Goal: Task Accomplishment & Management: Use online tool/utility

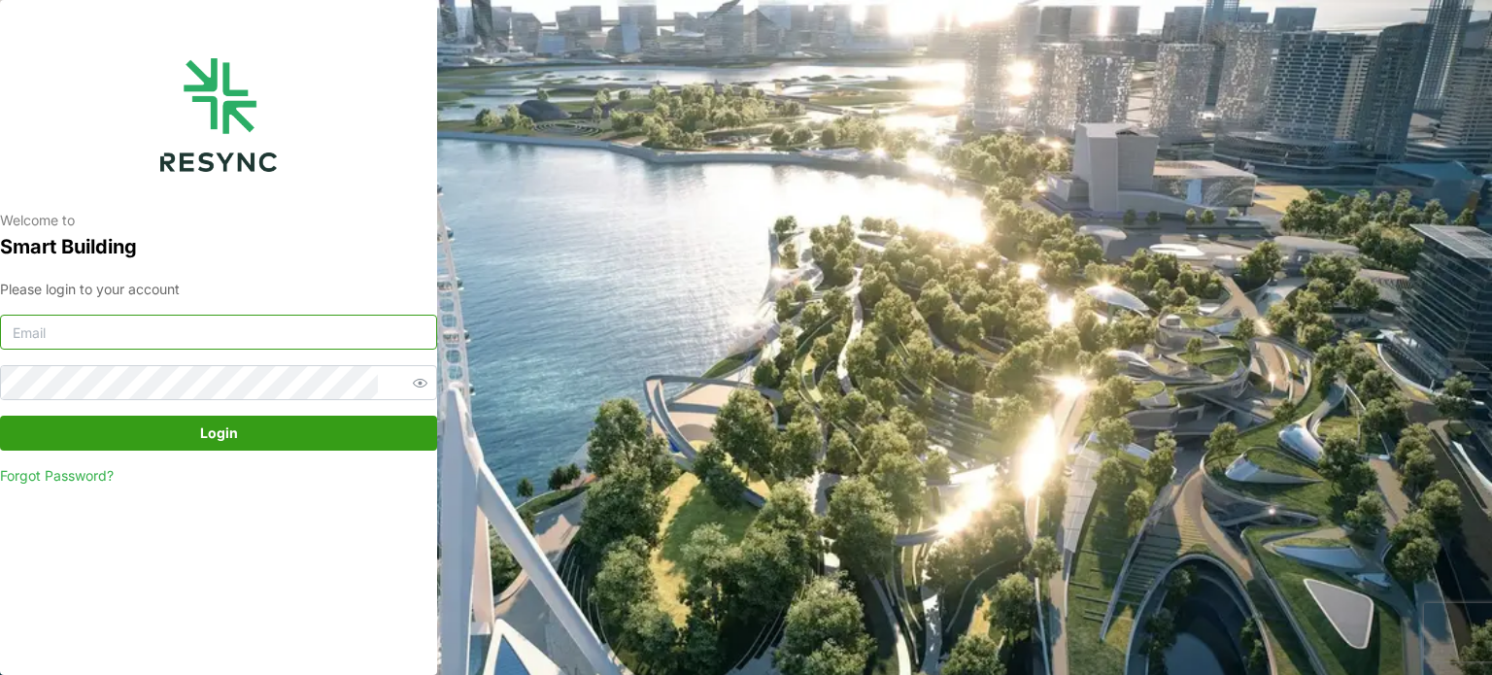
type input "[EMAIL_ADDRESS][DOMAIN_NAME]"
click at [237, 433] on span "Login" at bounding box center [218, 433] width 400 height 33
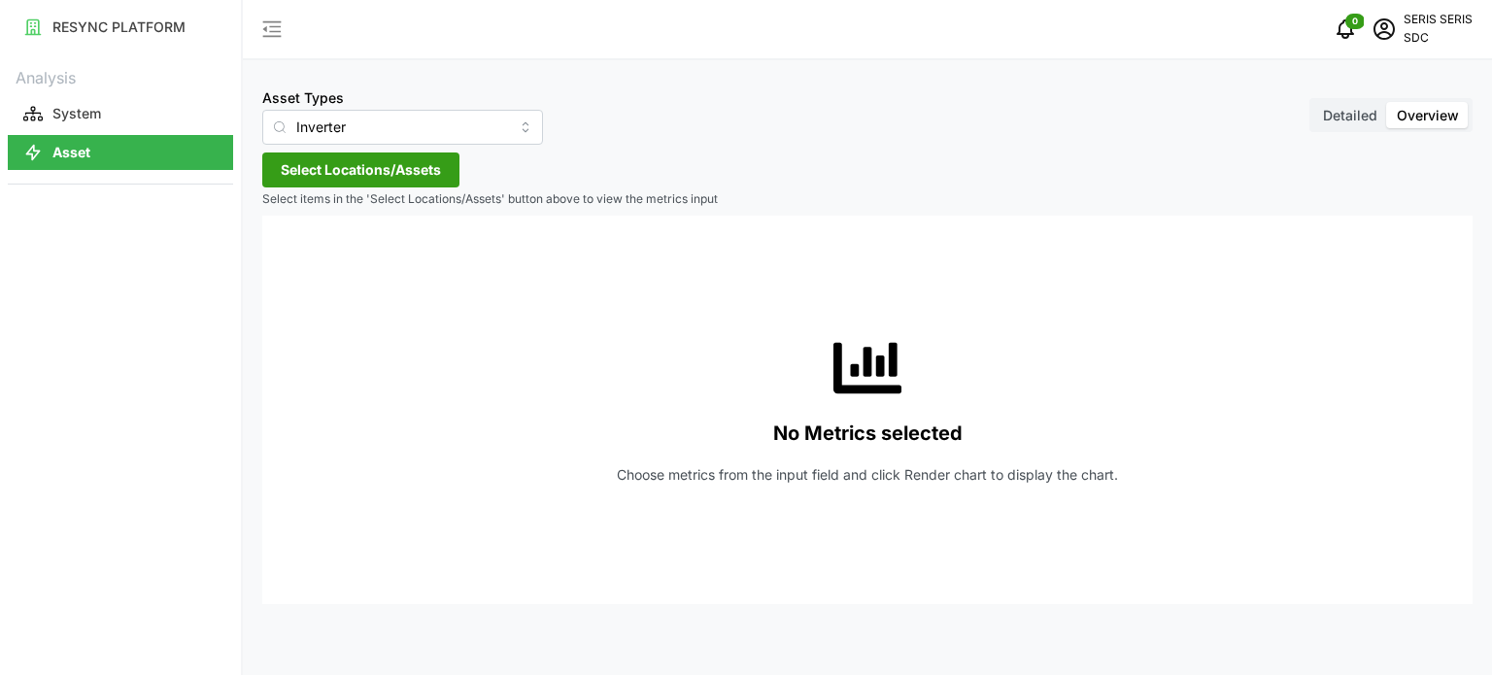
drag, startPoint x: 385, startPoint y: 146, endPoint x: 379, endPoint y: 168, distance: 23.1
click at [385, 150] on div "Asset Types Inverter Detailed Overview Select Locations/Assets Select items in …" at bounding box center [867, 337] width 1249 height 675
click at [378, 168] on span "Select Locations/Assets" at bounding box center [361, 169] width 160 height 33
click at [309, 257] on span "Select SDC-1" at bounding box center [311, 259] width 13 height 13
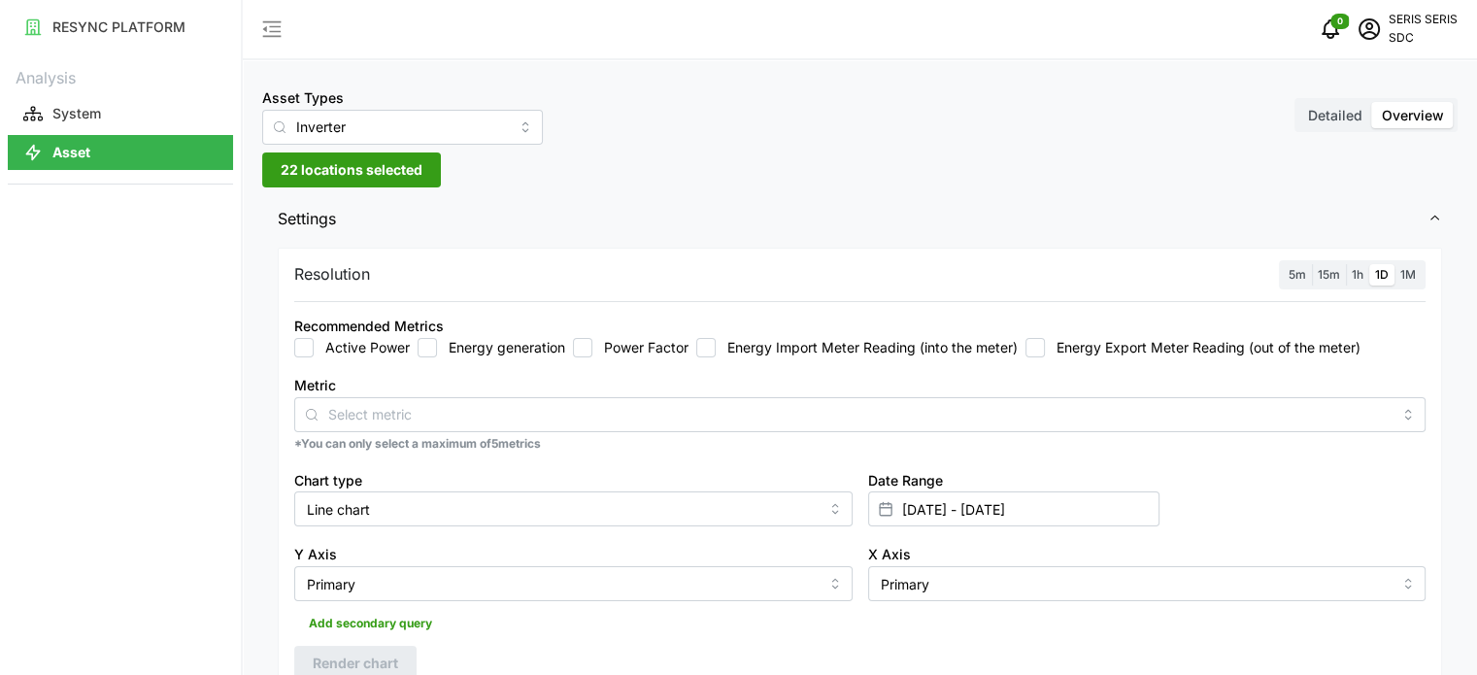
click at [431, 349] on input "Energy generation" at bounding box center [427, 347] width 19 height 19
checkbox input "true"
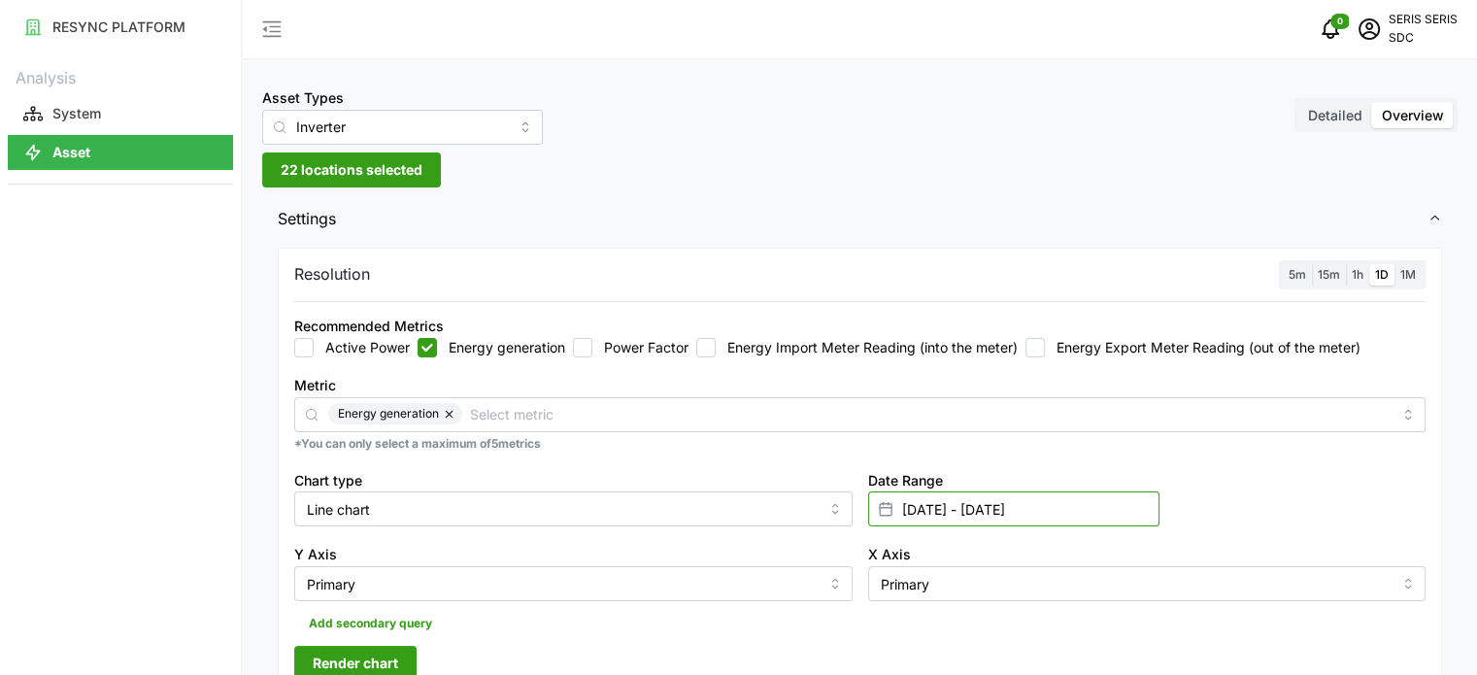
click at [1092, 517] on input "24 Sep 2025 - 24 Sep 2025" at bounding box center [1013, 508] width 291 height 35
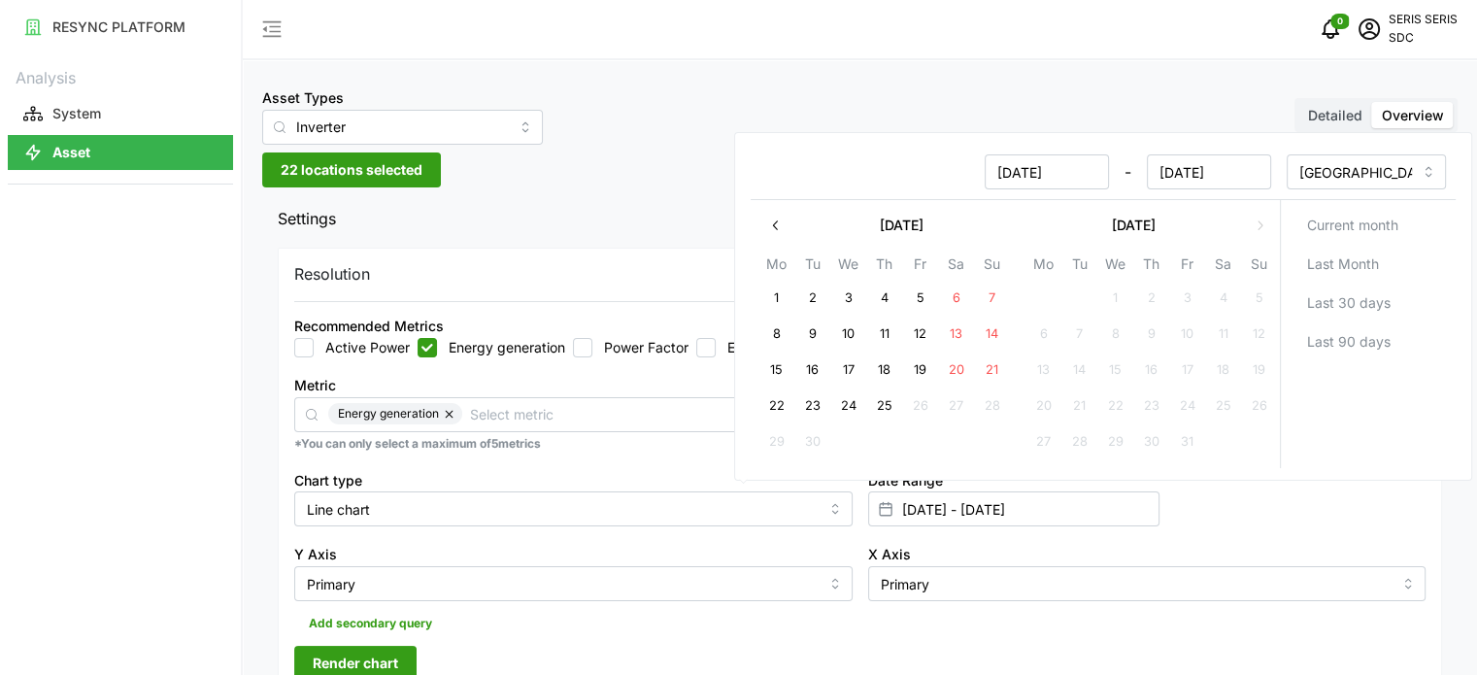
click at [878, 404] on button "25" at bounding box center [883, 406] width 35 height 35
type input "24 Sep 2025 - 25 Sep 2025"
type input "25 Sep 2025"
click at [878, 404] on button "25" at bounding box center [883, 406] width 35 height 35
type input "25 Sep 2025 - 25 Sep 2025"
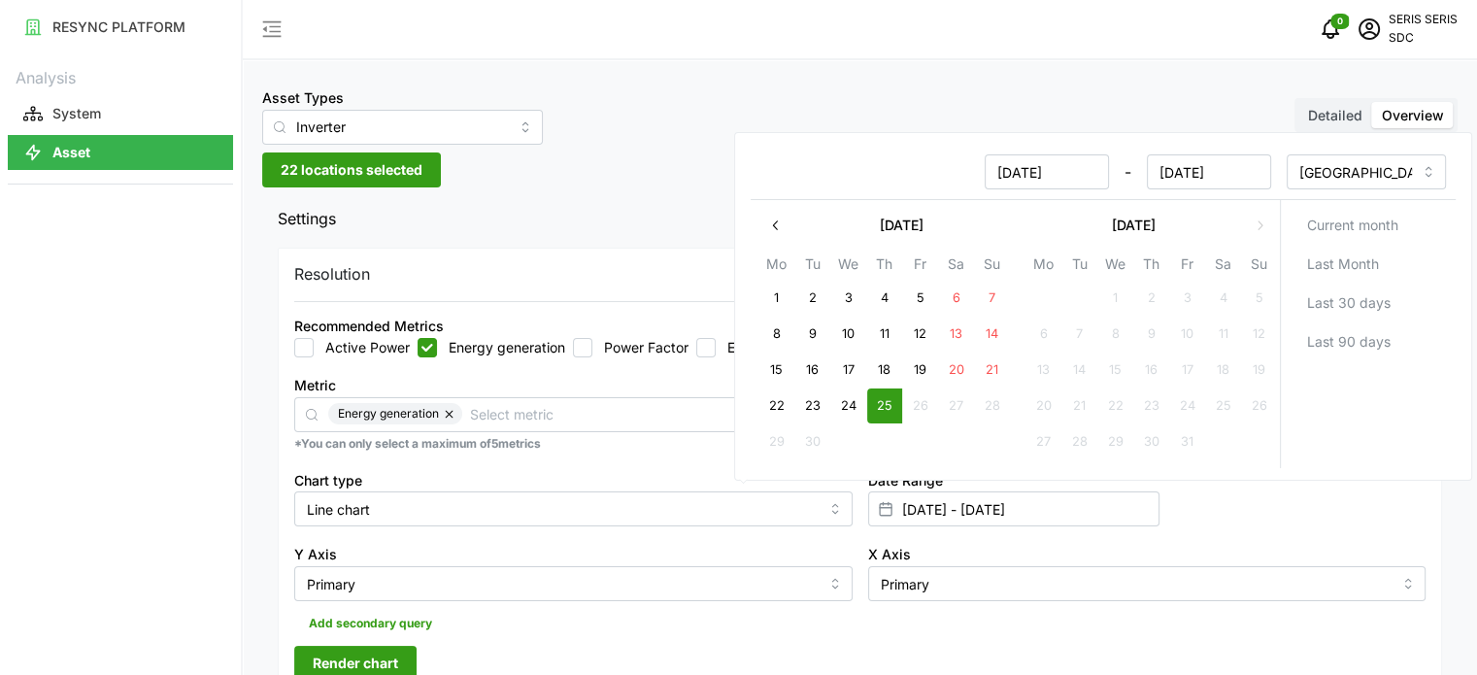
type input "25 Sep 2025"
click at [692, 447] on p "*You can only select a maximum of 5 metrics" at bounding box center [860, 444] width 1132 height 17
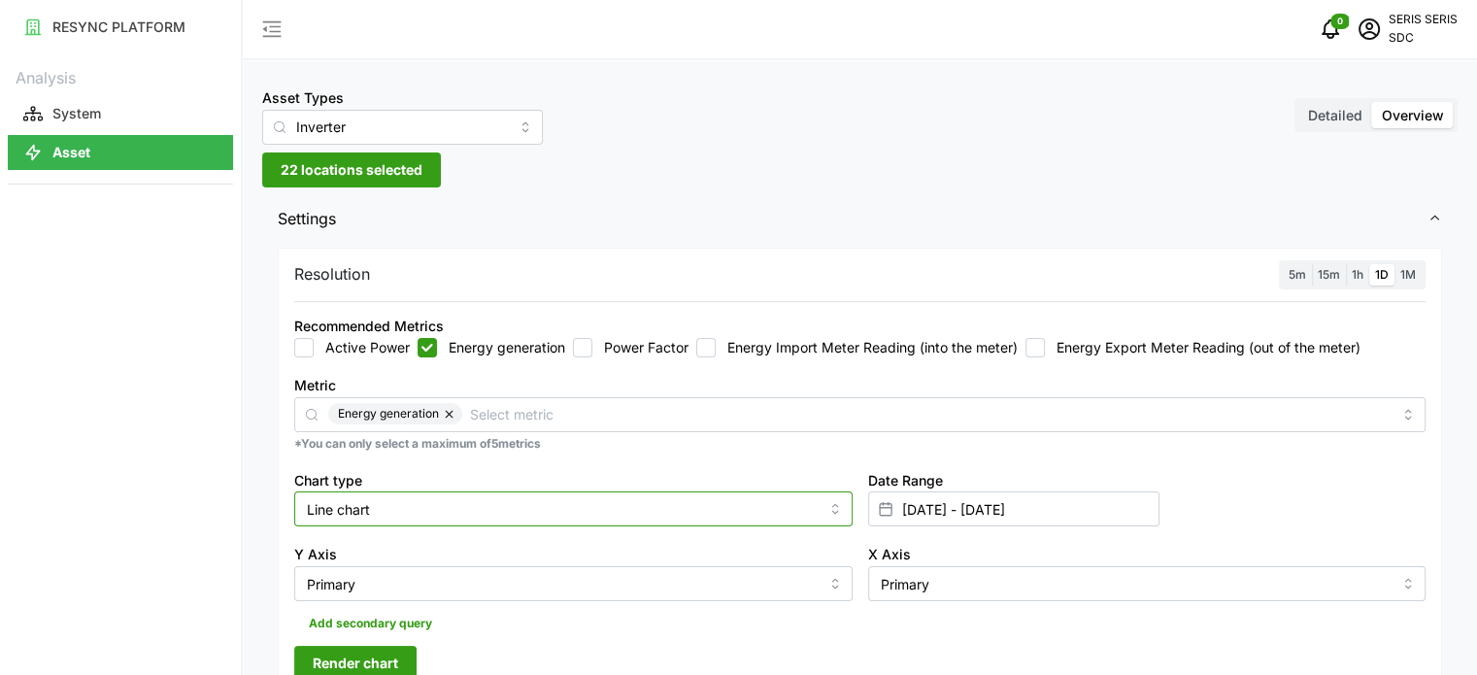
click at [621, 516] on input "Line chart" at bounding box center [573, 508] width 558 height 35
click at [547, 588] on div "Bar chart" at bounding box center [573, 588] width 549 height 33
type input "Bar chart"
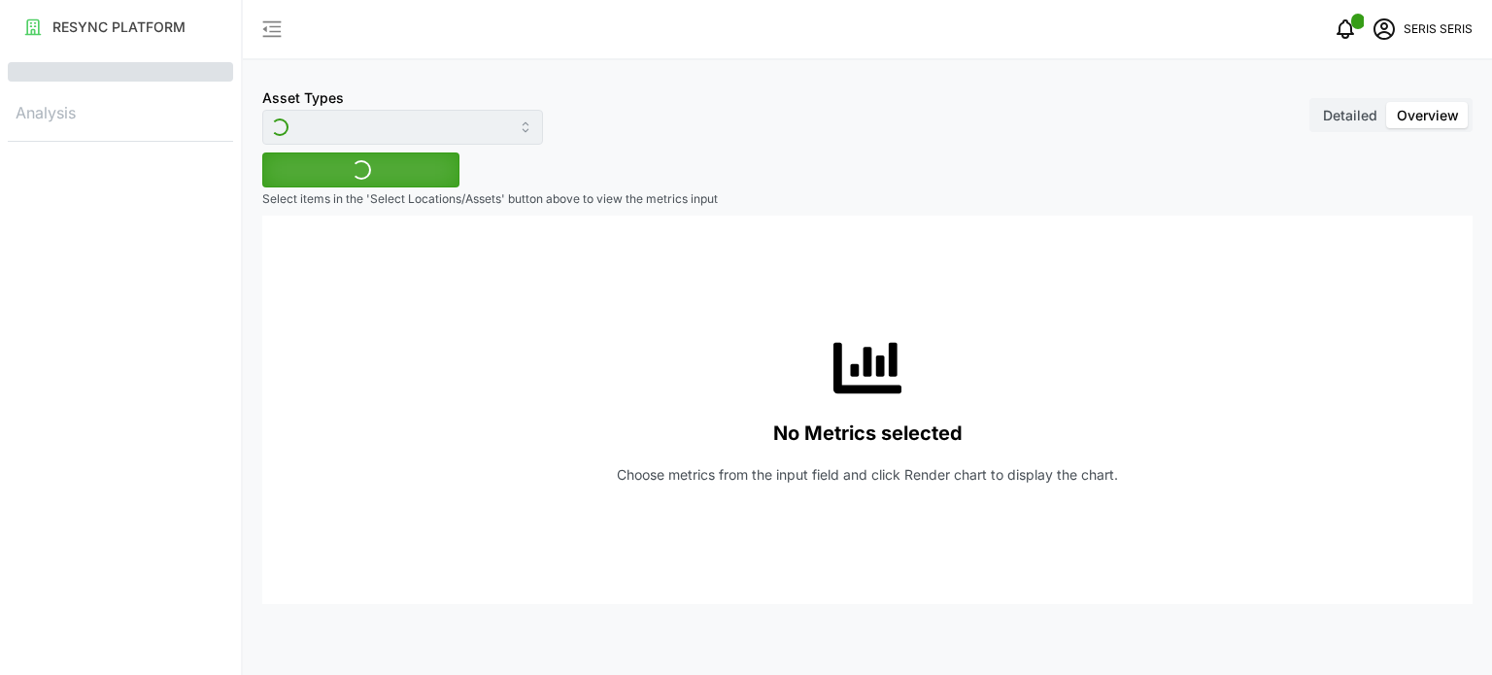
type input "Inverter"
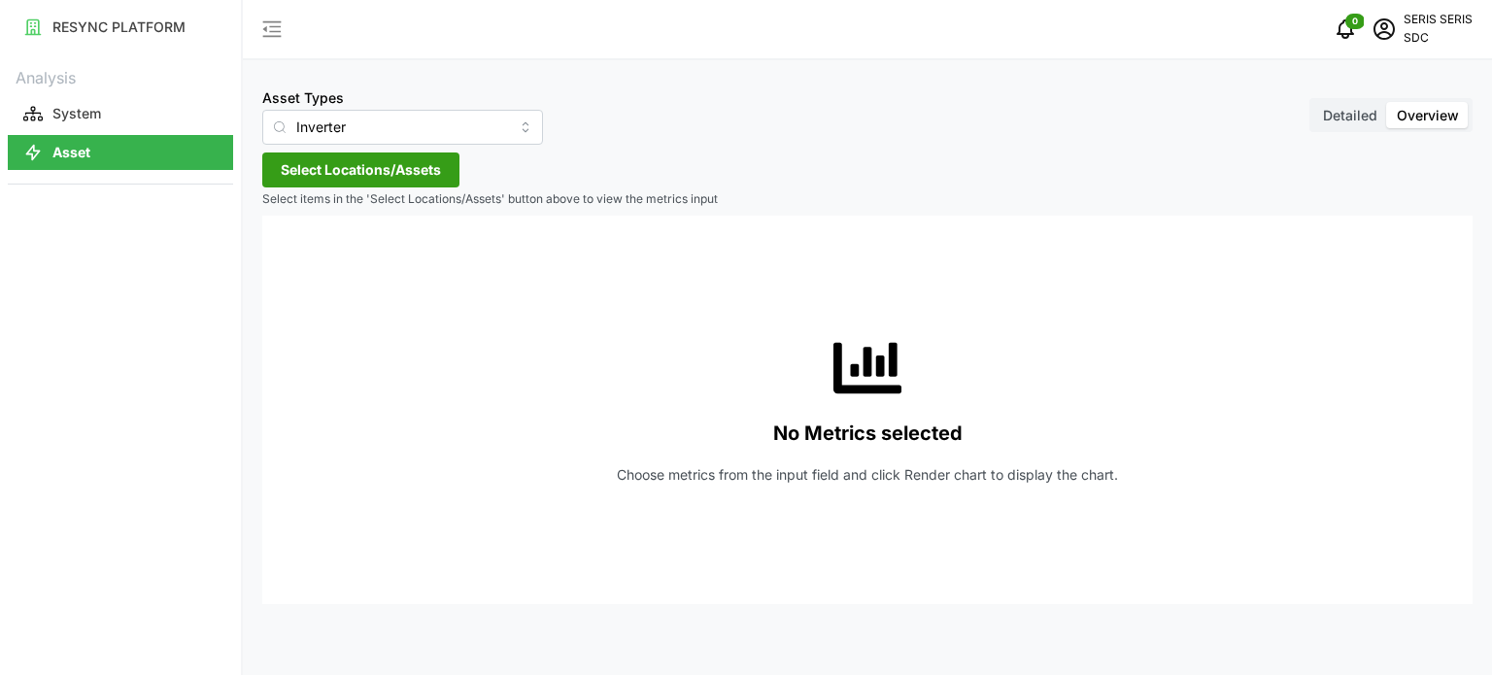
click at [447, 181] on button "Select Locations/Assets" at bounding box center [360, 169] width 197 height 35
click at [305, 260] on span "Select SDC-1" at bounding box center [311, 259] width 13 height 13
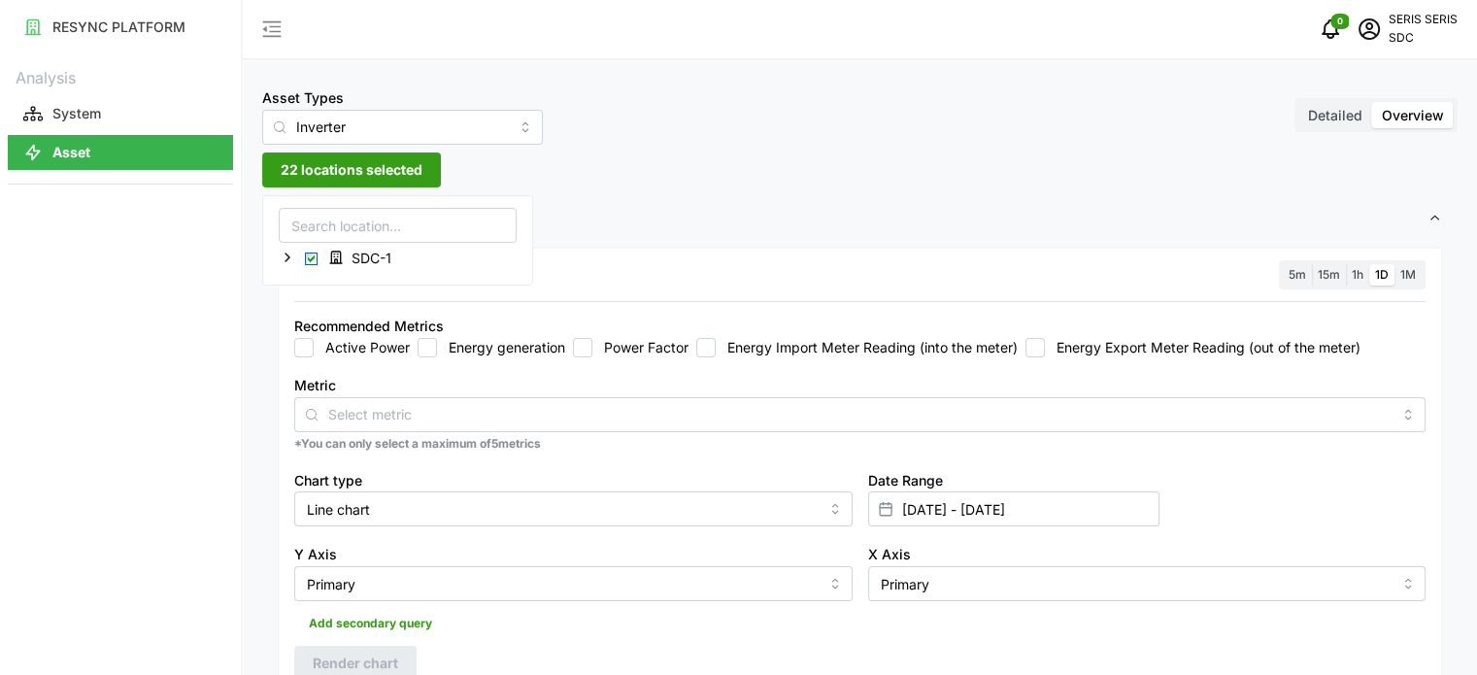
click at [429, 350] on input "Energy generation" at bounding box center [427, 347] width 19 height 19
checkbox input "true"
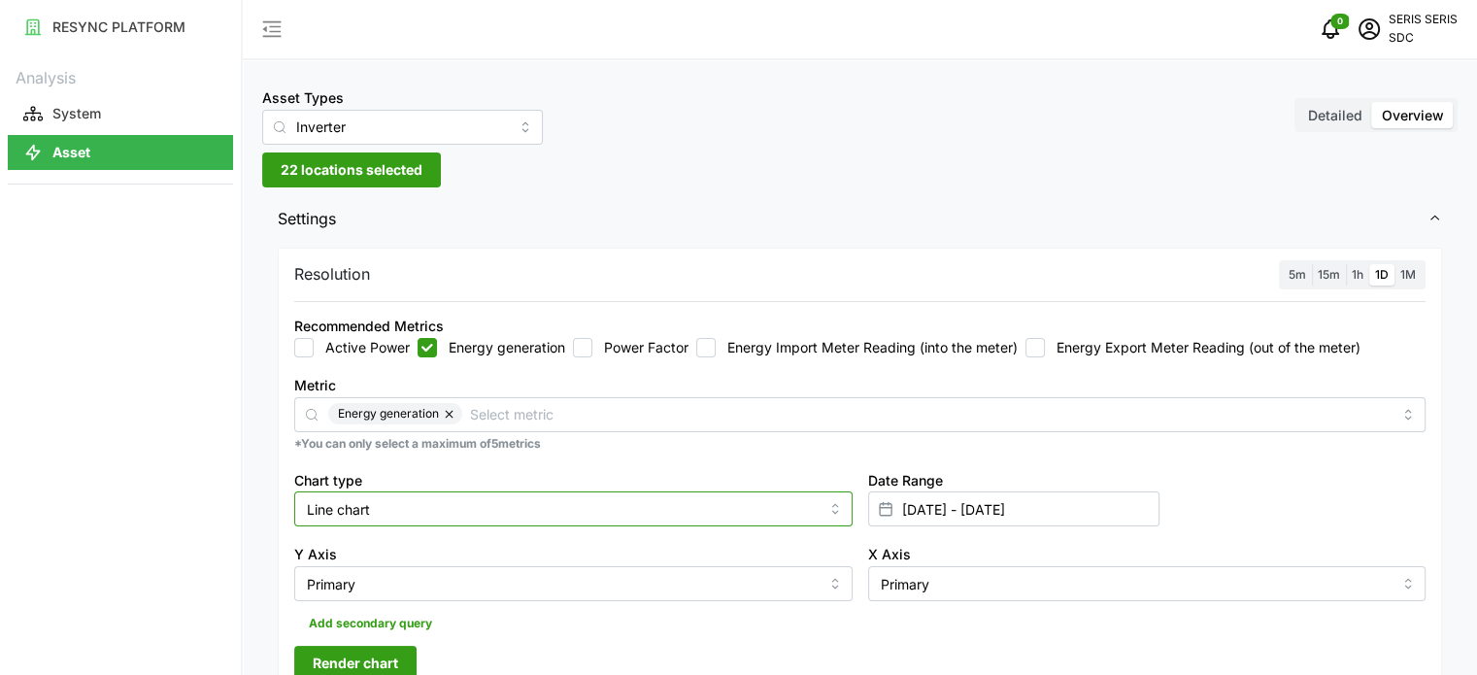
click at [470, 506] on input "Line chart" at bounding box center [573, 508] width 558 height 35
click at [433, 596] on div "Bar chart" at bounding box center [573, 588] width 549 height 33
type input "Bar chart"
click at [373, 660] on span "Render chart" at bounding box center [355, 663] width 85 height 33
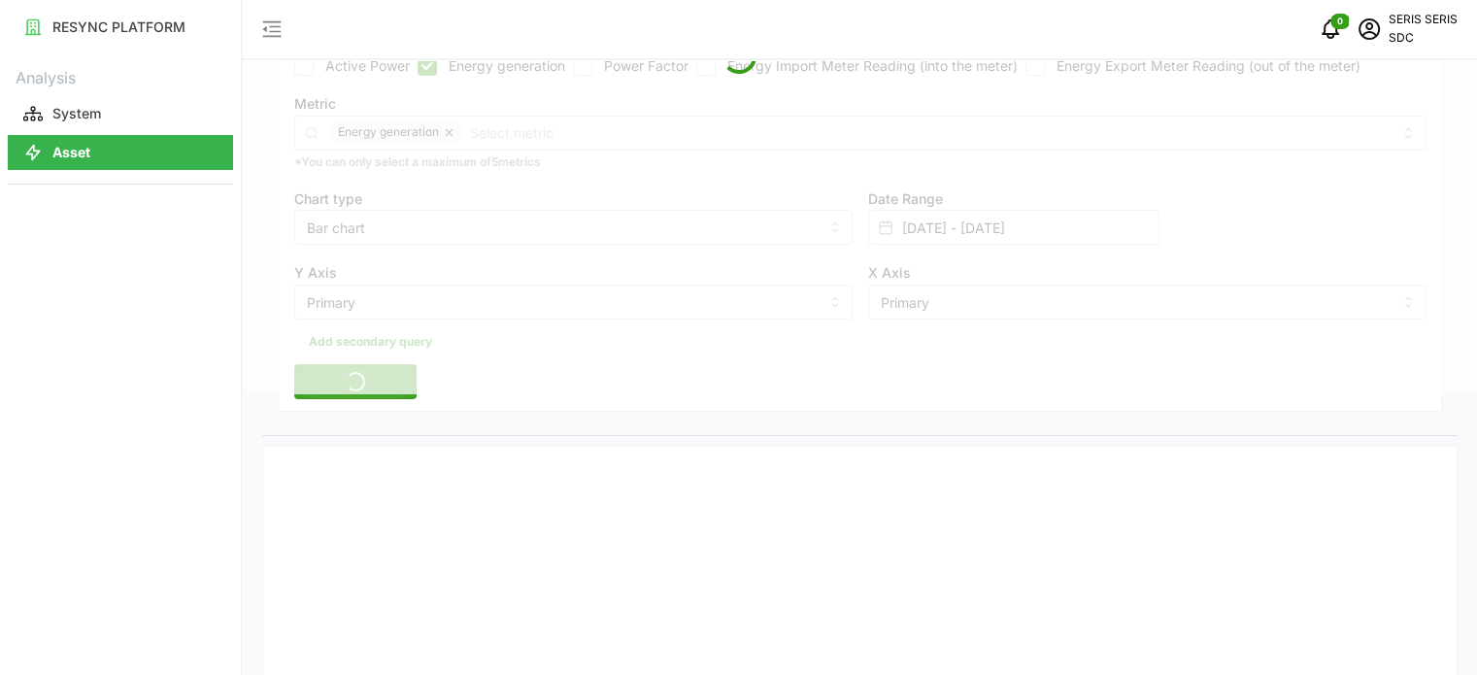
scroll to position [389, 0]
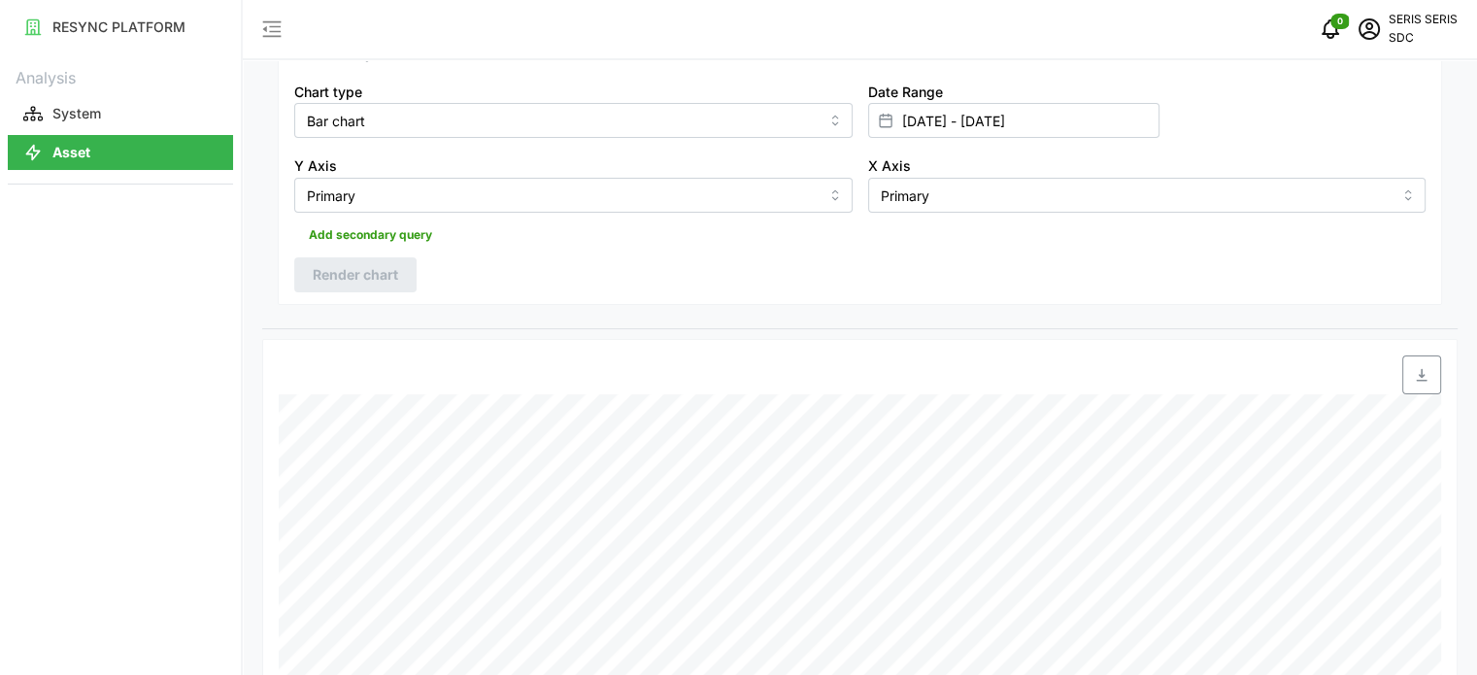
click at [1413, 384] on span "button" at bounding box center [1422, 374] width 37 height 37
